Goal: Transaction & Acquisition: Obtain resource

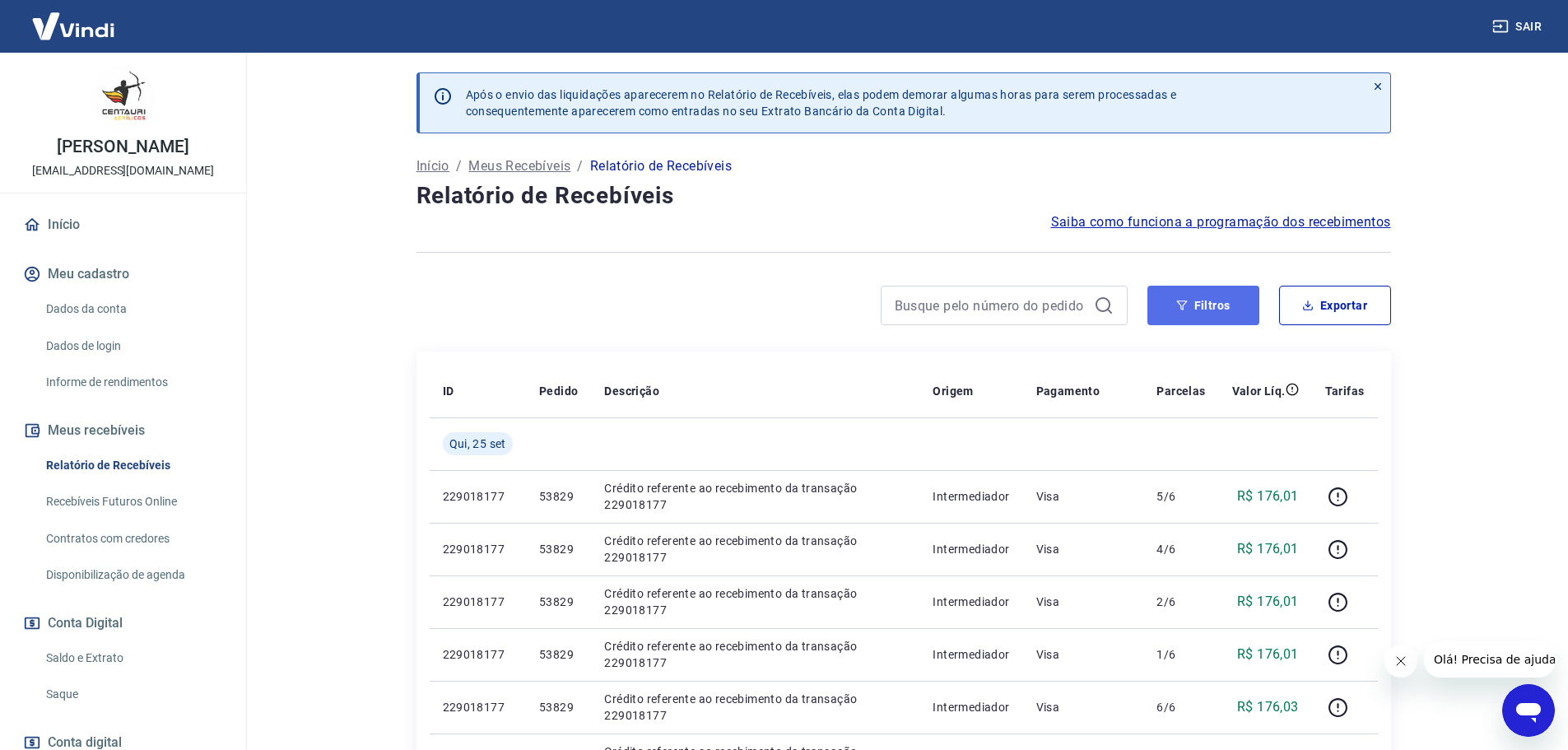
click at [1233, 300] on button "Filtros" at bounding box center [1203, 305] width 112 height 40
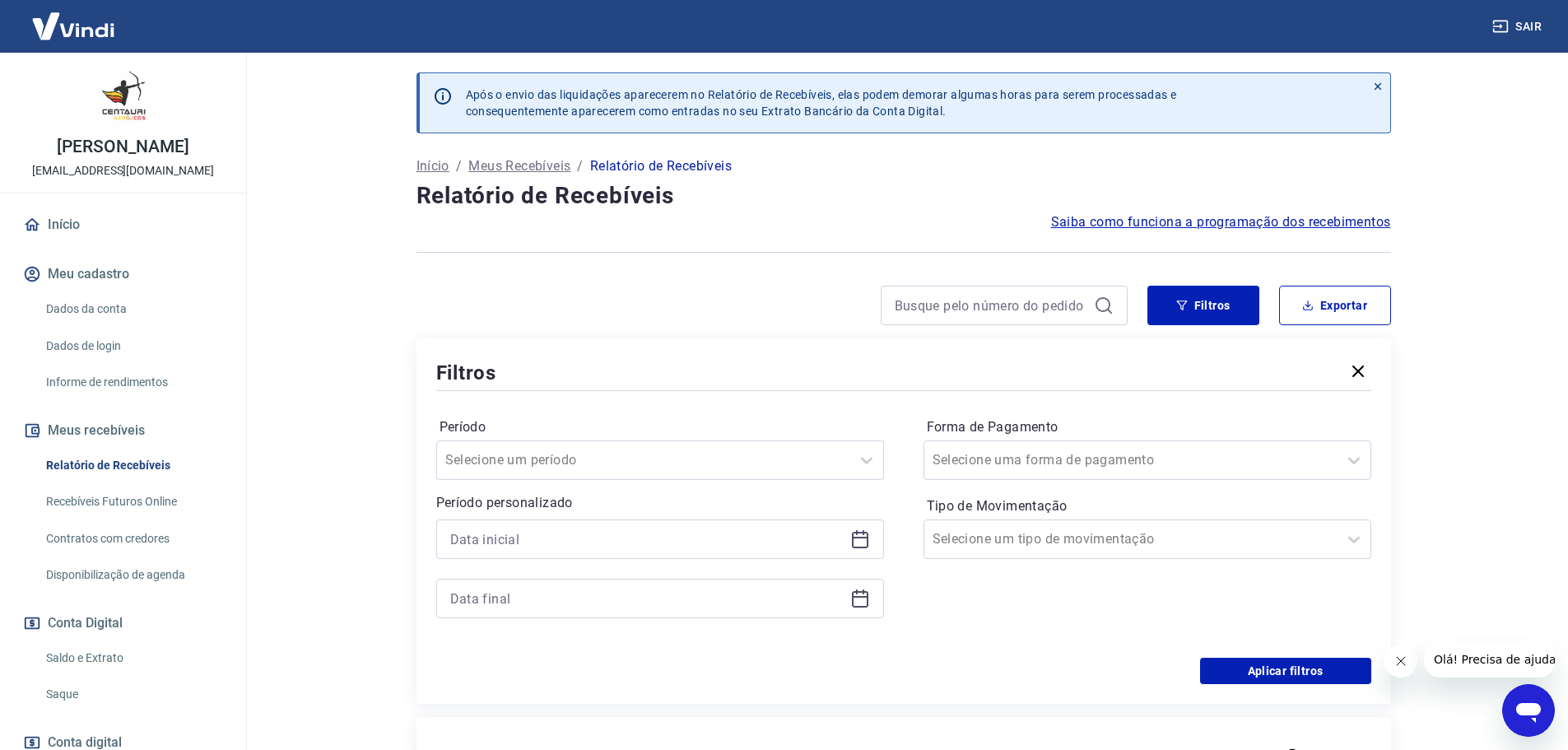
click at [875, 531] on div at bounding box center [661, 539] width 448 height 40
drag, startPoint x: 870, startPoint y: 536, endPoint x: 817, endPoint y: 547, distance: 54.1
click at [869, 536] on icon at bounding box center [860, 538] width 20 height 20
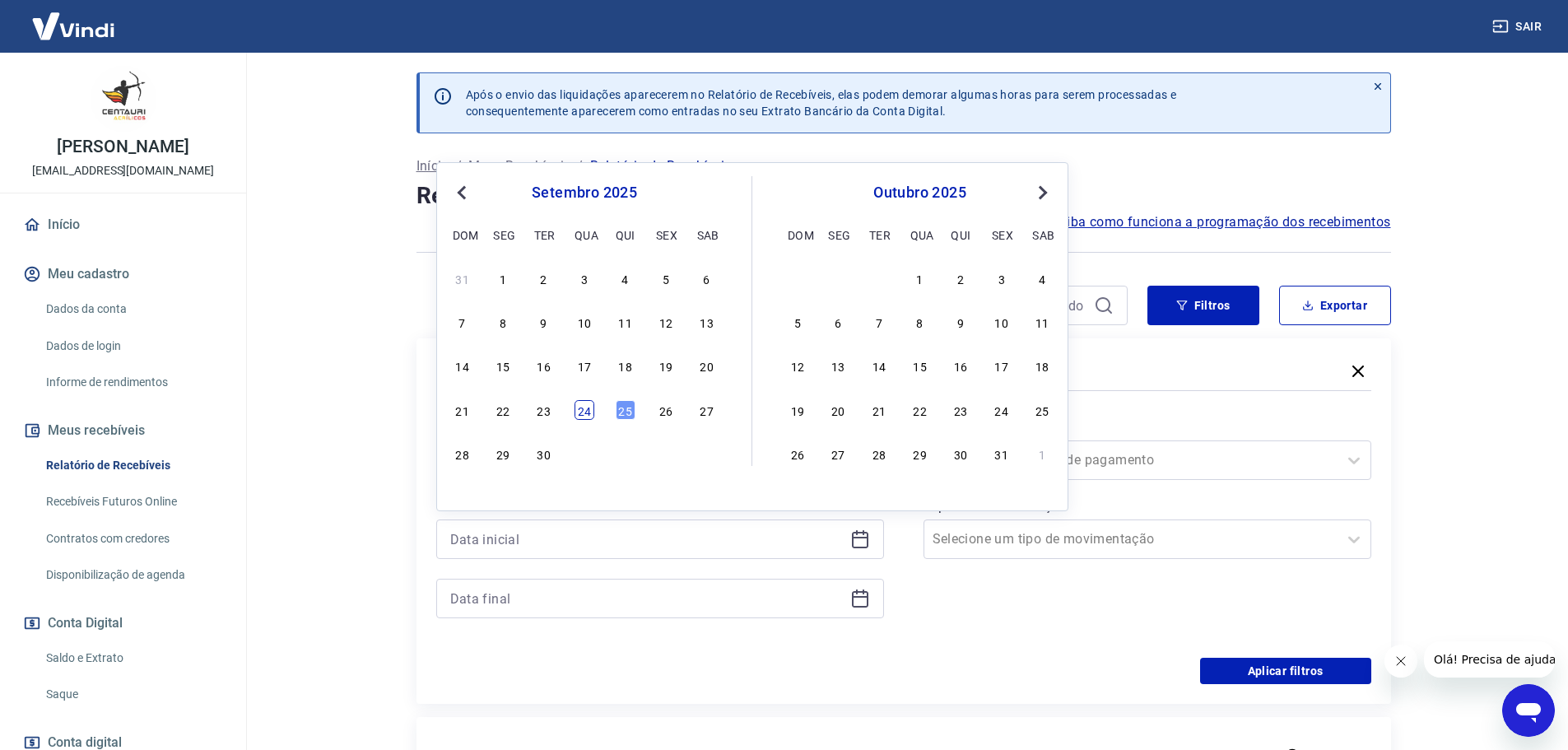
click at [591, 405] on div "24" at bounding box center [584, 409] width 20 height 20
type input "[DATE]"
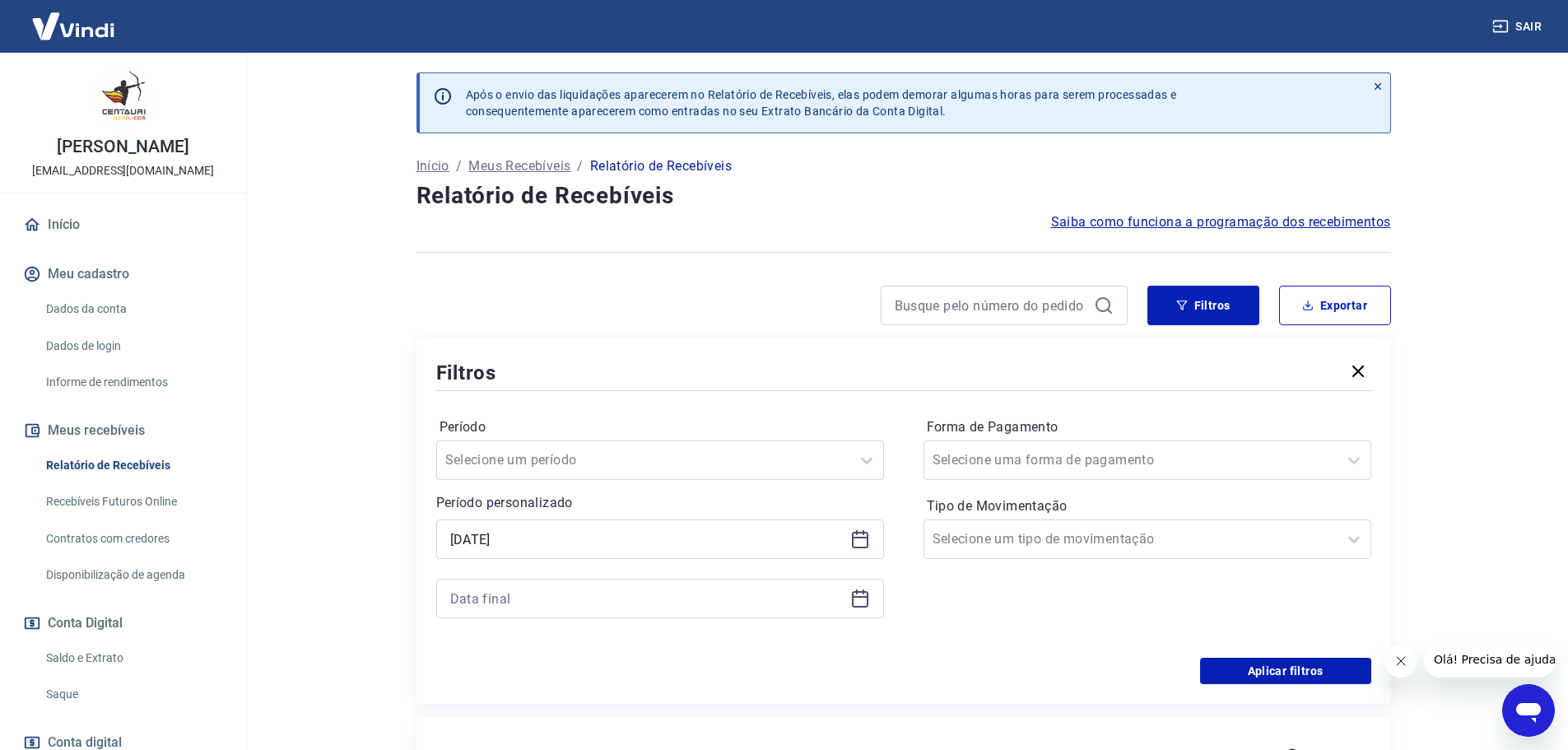
click at [862, 602] on icon at bounding box center [860, 598] width 20 height 20
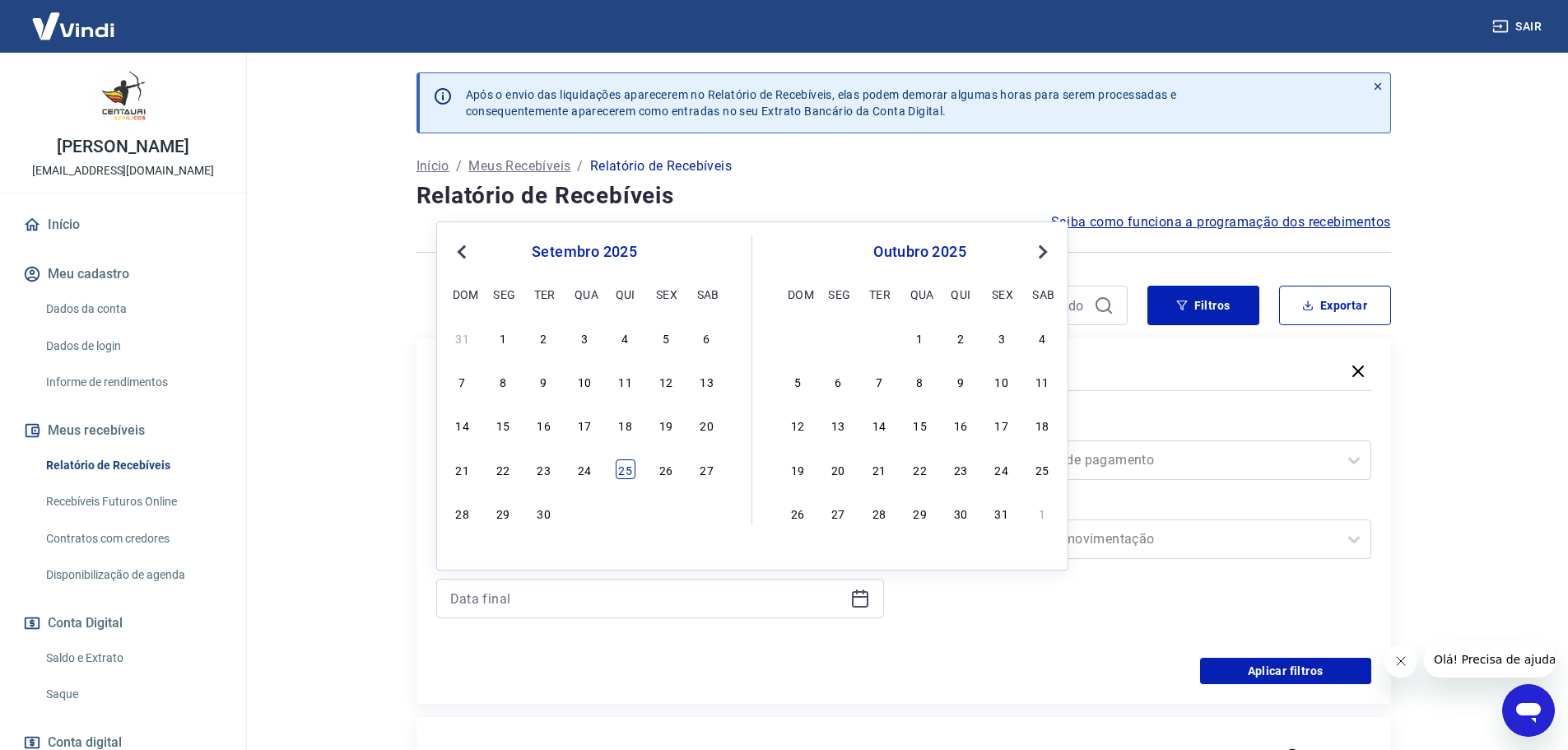
click at [629, 472] on div "25" at bounding box center [626, 469] width 20 height 20
type input "[DATE]"
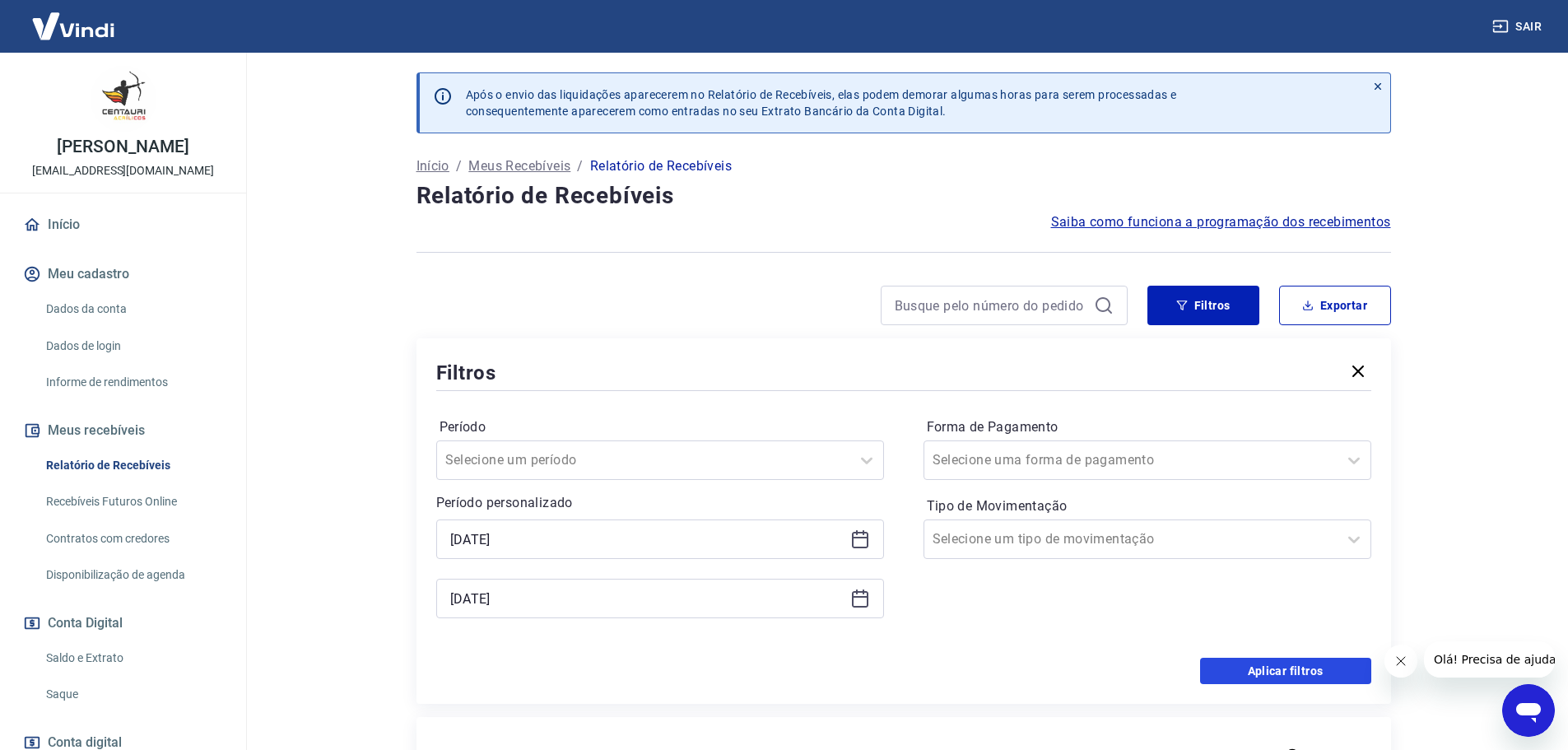
click at [1322, 676] on button "Aplicar filtros" at bounding box center [1285, 671] width 171 height 26
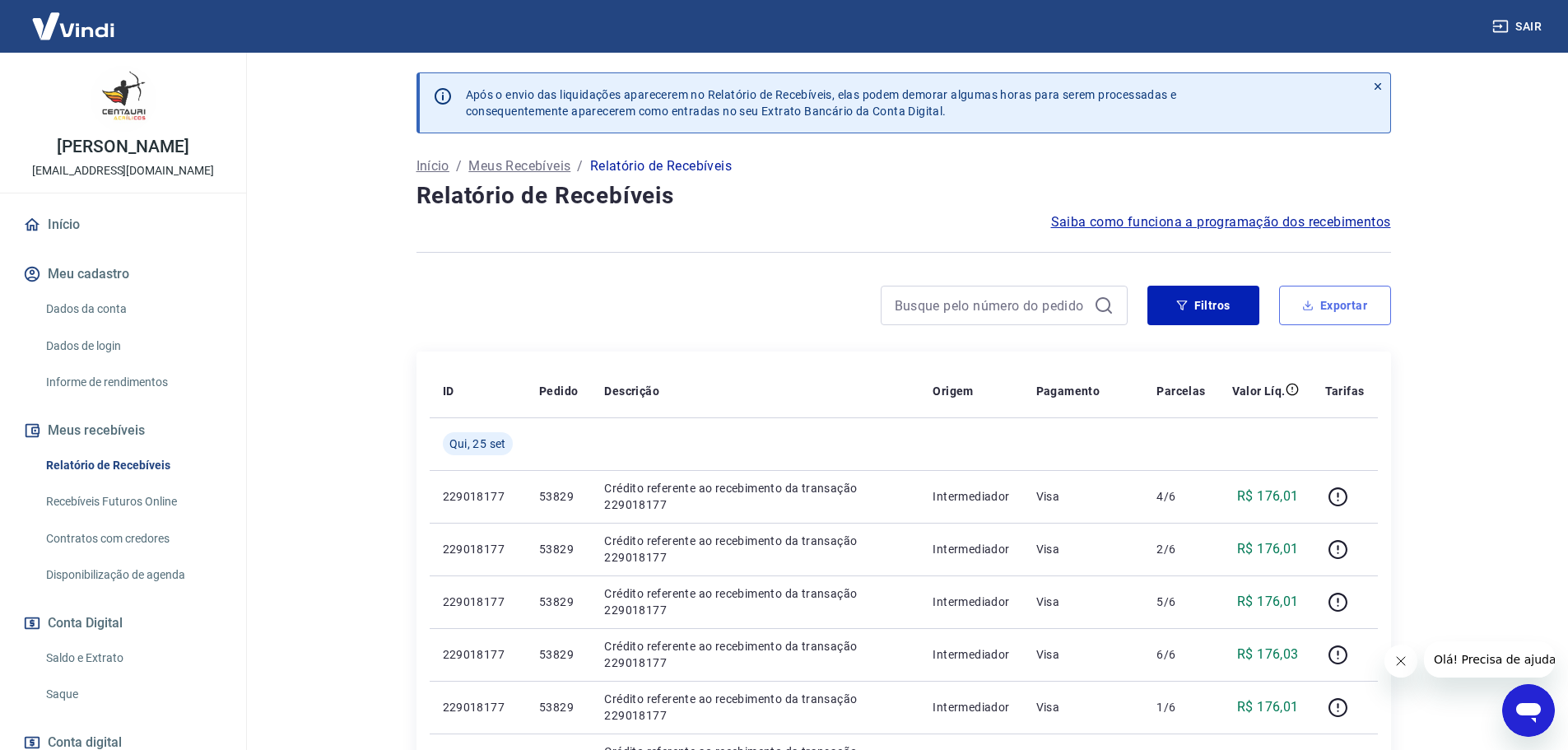
click at [1348, 312] on button "Exportar" at bounding box center [1335, 305] width 112 height 40
type input "[DATE]"
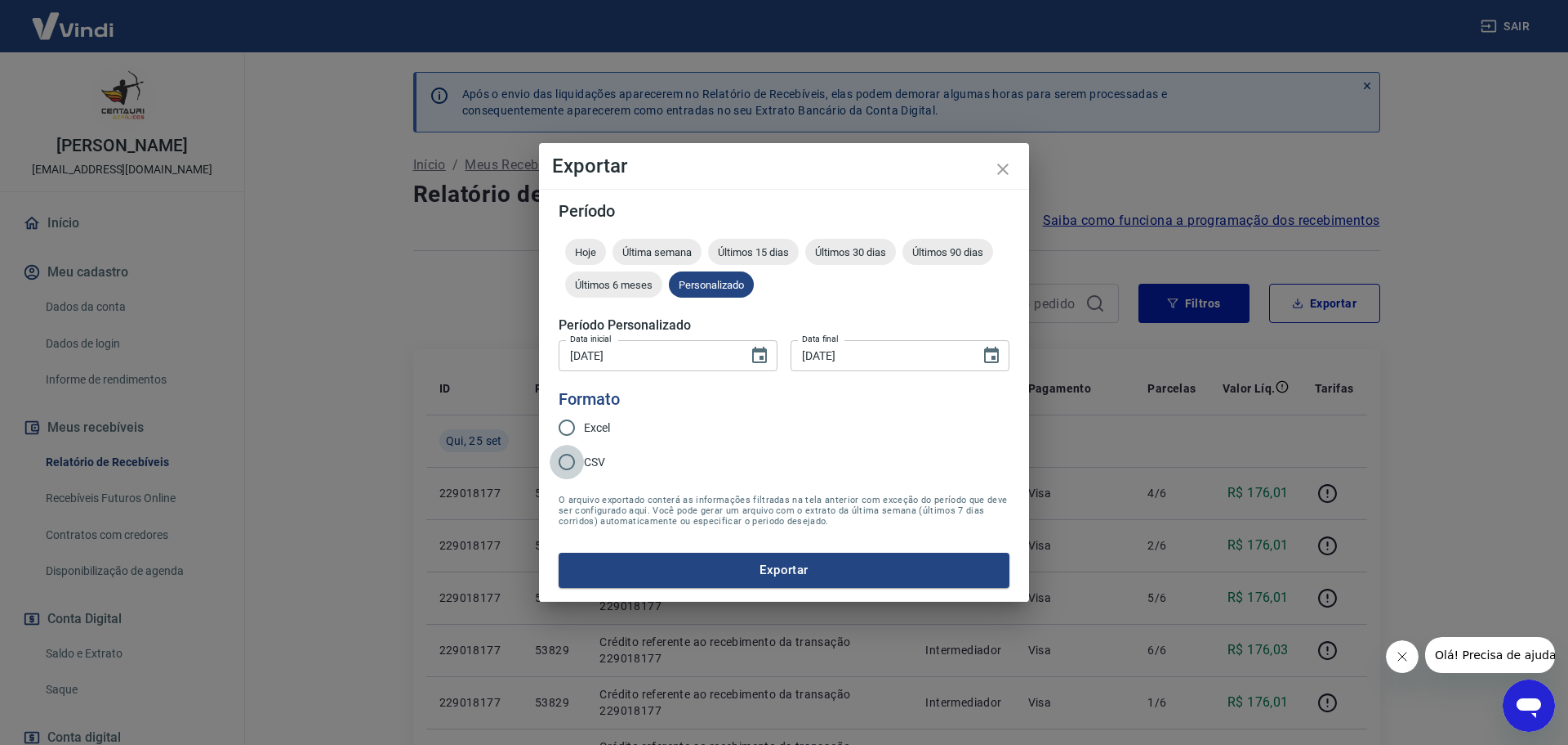
click at [578, 447] on input "CSV" at bounding box center [566, 462] width 35 height 35
radio input "true"
click at [774, 569] on button "Exportar" at bounding box center [784, 570] width 451 height 35
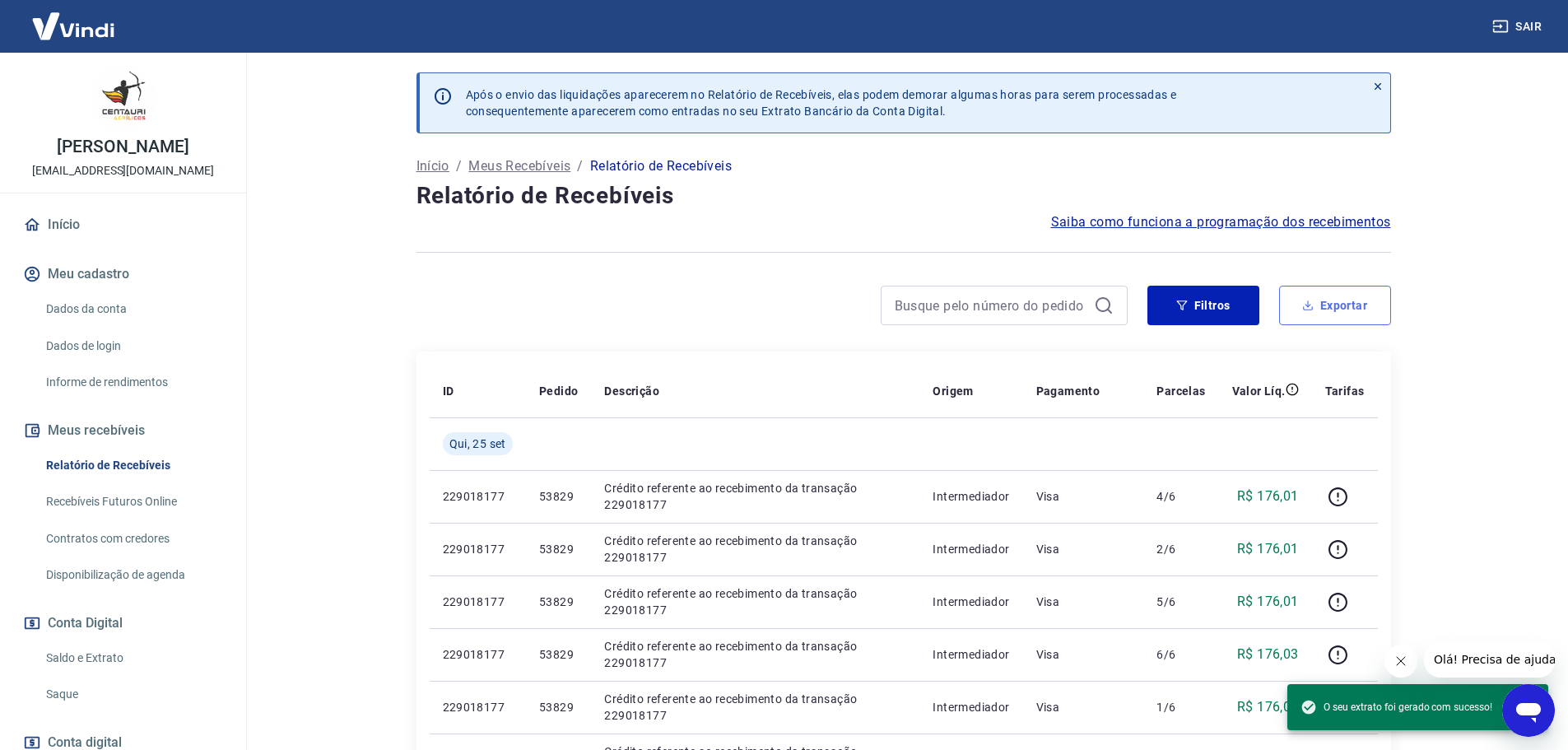
click at [1353, 314] on button "Exportar" at bounding box center [1335, 305] width 112 height 40
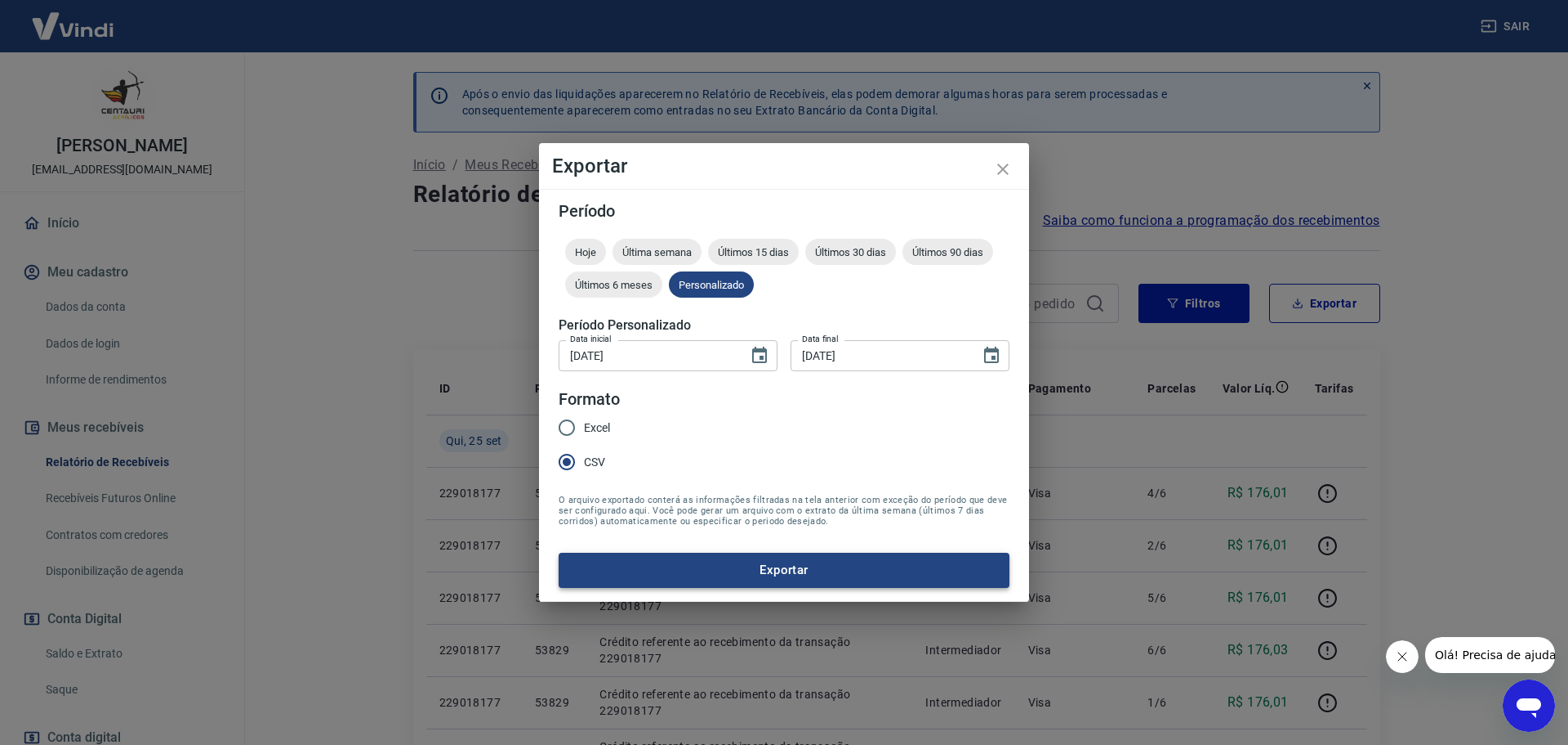
click at [741, 562] on button "Exportar" at bounding box center [784, 570] width 451 height 35
